Goal: Transaction & Acquisition: Subscribe to service/newsletter

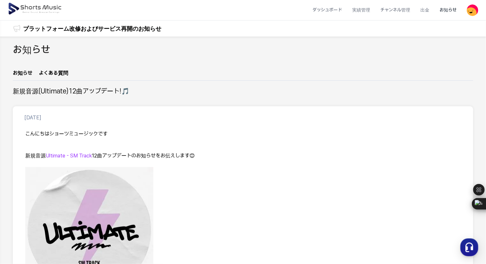
click at [49, 6] on img at bounding box center [35, 9] width 55 height 18
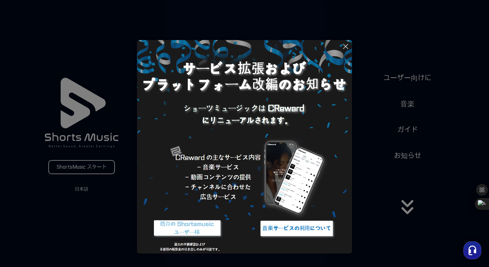
click at [110, 224] on button at bounding box center [244, 133] width 489 height 267
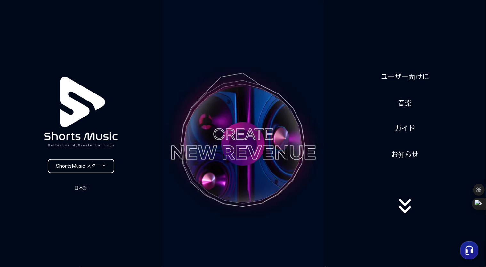
click at [102, 165] on link "ShortsMusic スタート" at bounding box center [81, 166] width 67 height 14
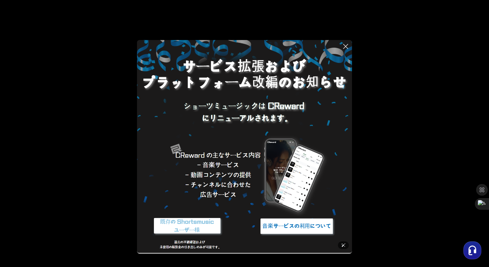
scroll to position [3, 0]
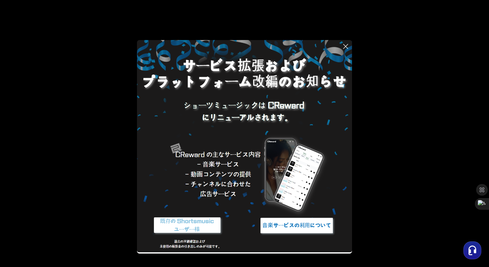
click at [348, 47] on icon at bounding box center [346, 47] width 8 height 8
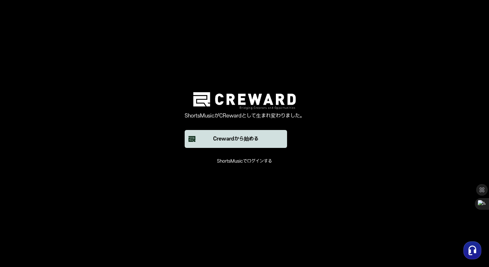
click at [247, 140] on div "Crewardから始める" at bounding box center [235, 139] width 45 height 8
